Goal: Task Accomplishment & Management: Complete application form

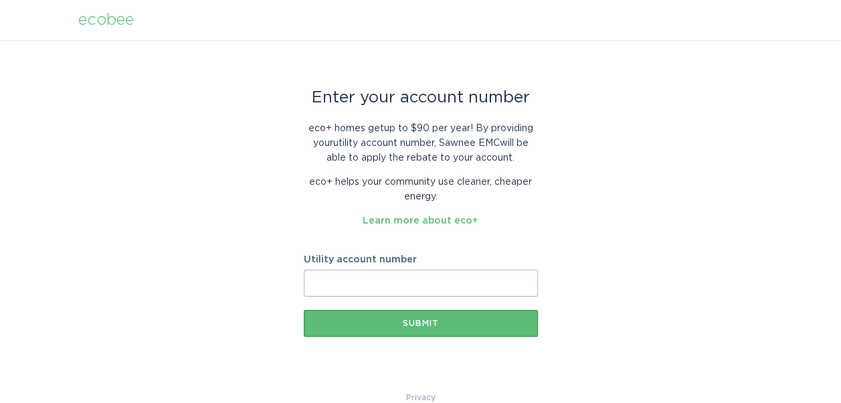
click at [107, 23] on div "ecobee" at bounding box center [106, 20] width 56 height 15
click at [116, 23] on div "ecobee" at bounding box center [106, 20] width 56 height 15
click at [432, 286] on input "Utility account number" at bounding box center [421, 283] width 234 height 27
paste input "635414001"
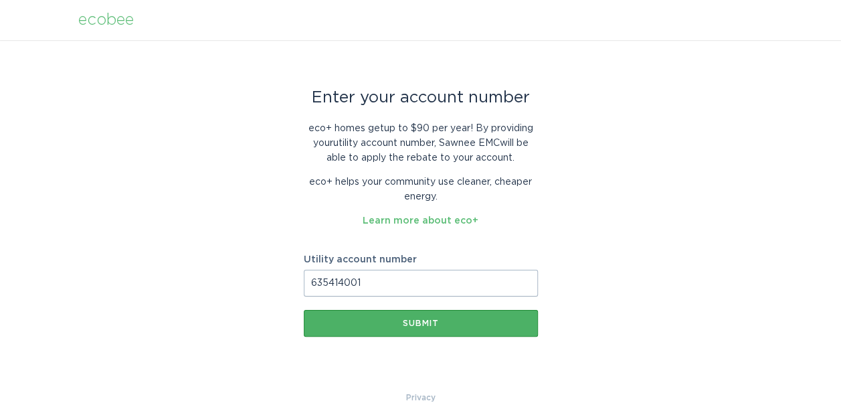
type input "635414001"
click at [433, 321] on div "Submit" at bounding box center [420, 323] width 221 height 8
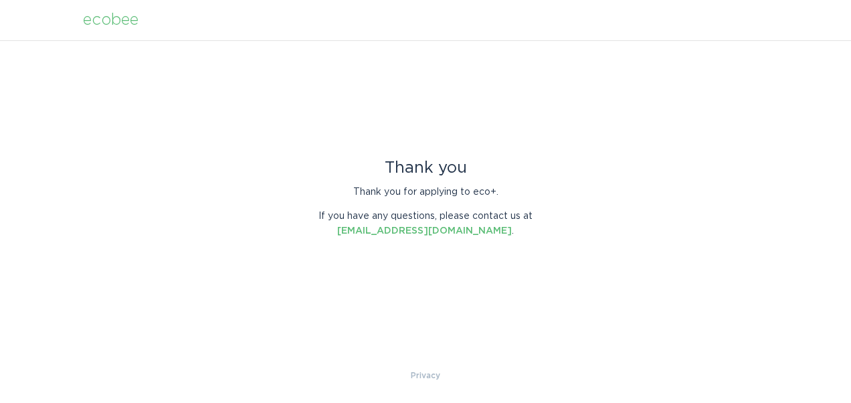
click at [118, 21] on div "ecobee" at bounding box center [111, 20] width 56 height 15
